Goal: Navigation & Orientation: Find specific page/section

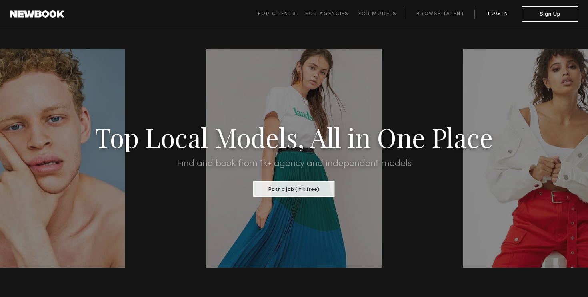
click at [503, 15] on link "Log in" at bounding box center [497, 14] width 47 height 10
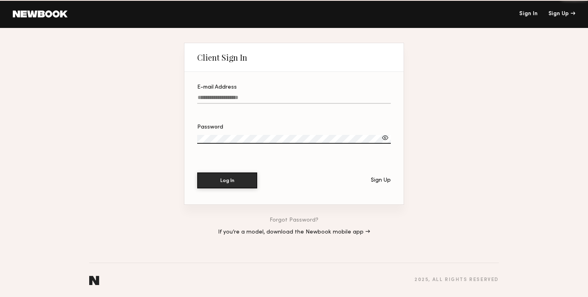
type input "**********"
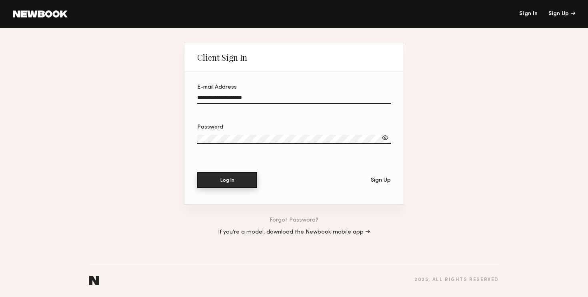
click at [233, 182] on button "Log In" at bounding box center [227, 180] width 60 height 16
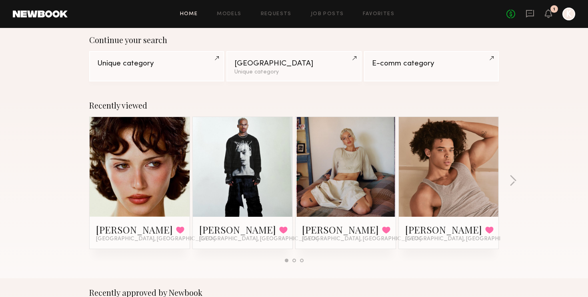
scroll to position [66, 0]
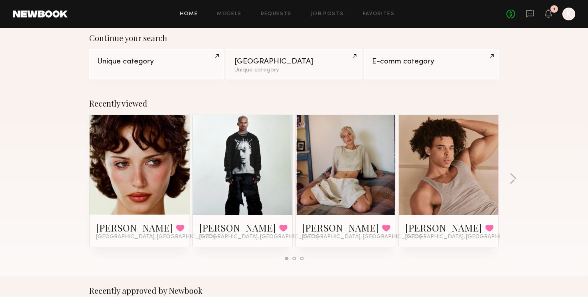
click at [149, 187] on link at bounding box center [139, 165] width 49 height 100
click at [248, 210] on link at bounding box center [242, 165] width 49 height 100
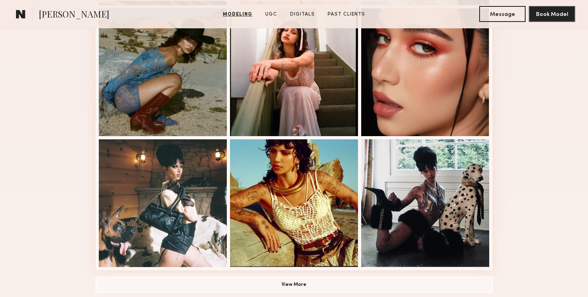
scroll to position [490, 0]
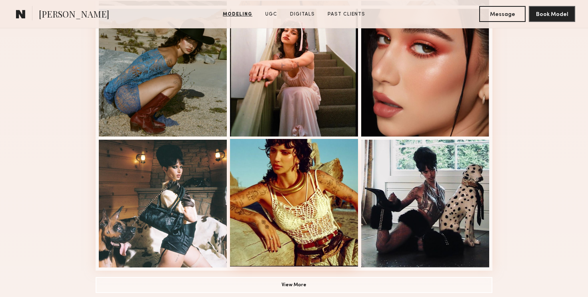
click at [319, 251] on div at bounding box center [294, 203] width 128 height 128
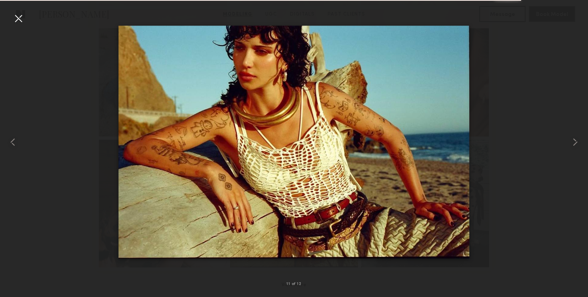
click at [22, 18] on div at bounding box center [18, 18] width 13 height 13
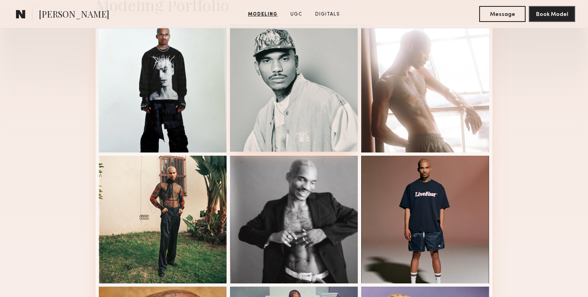
scroll to position [211, 0]
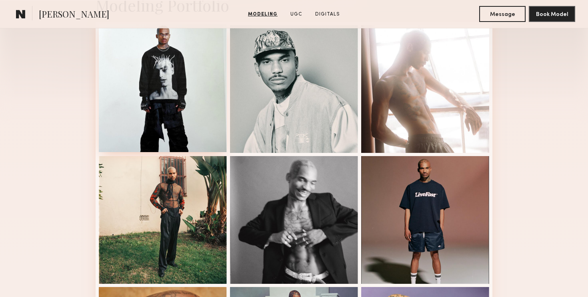
click at [219, 112] on div at bounding box center [163, 88] width 128 height 128
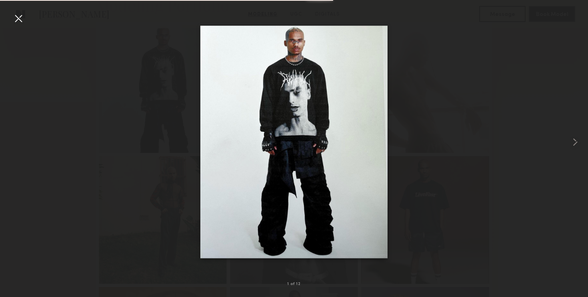
click at [19, 19] on div at bounding box center [18, 18] width 13 height 13
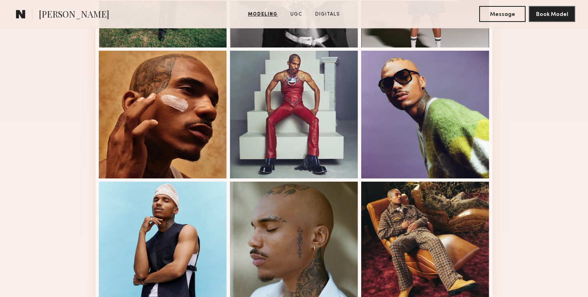
scroll to position [447, 0]
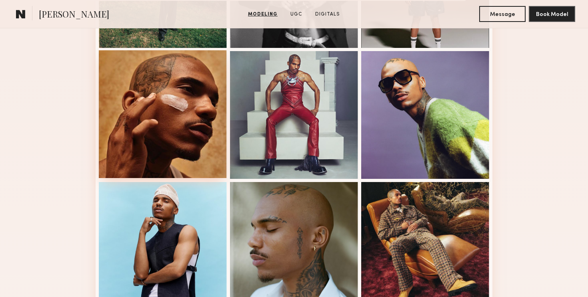
click at [168, 128] on div at bounding box center [163, 114] width 128 height 128
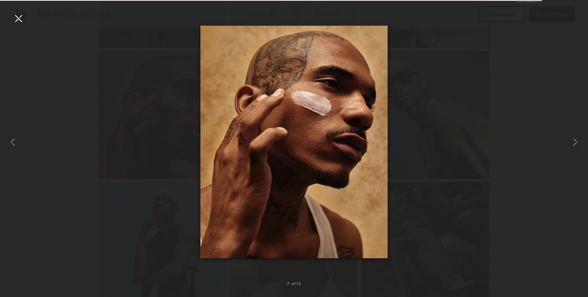
click at [22, 16] on div at bounding box center [18, 18] width 13 height 13
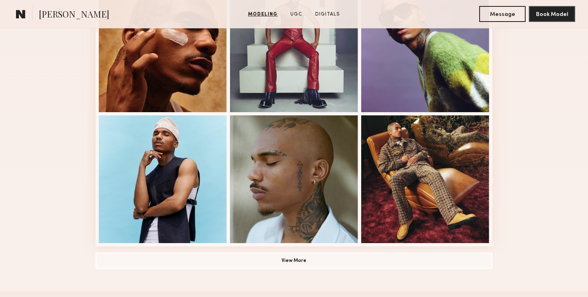
scroll to position [515, 0]
